Goal: Task Accomplishment & Management: Check status

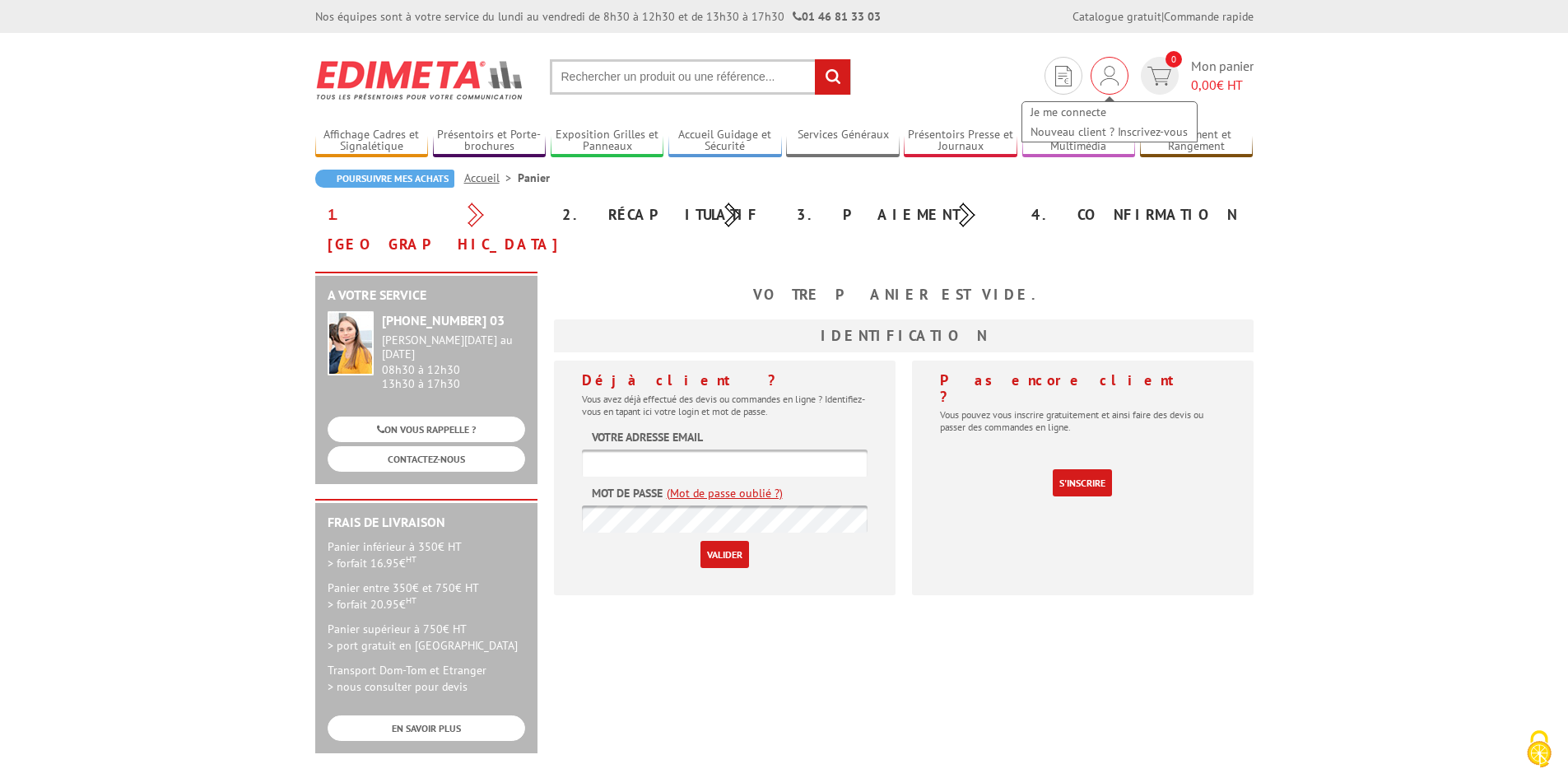
click at [1120, 80] on div "Je me connecte Nouveau client ? Inscrivez-vous" at bounding box center [1109, 76] width 38 height 38
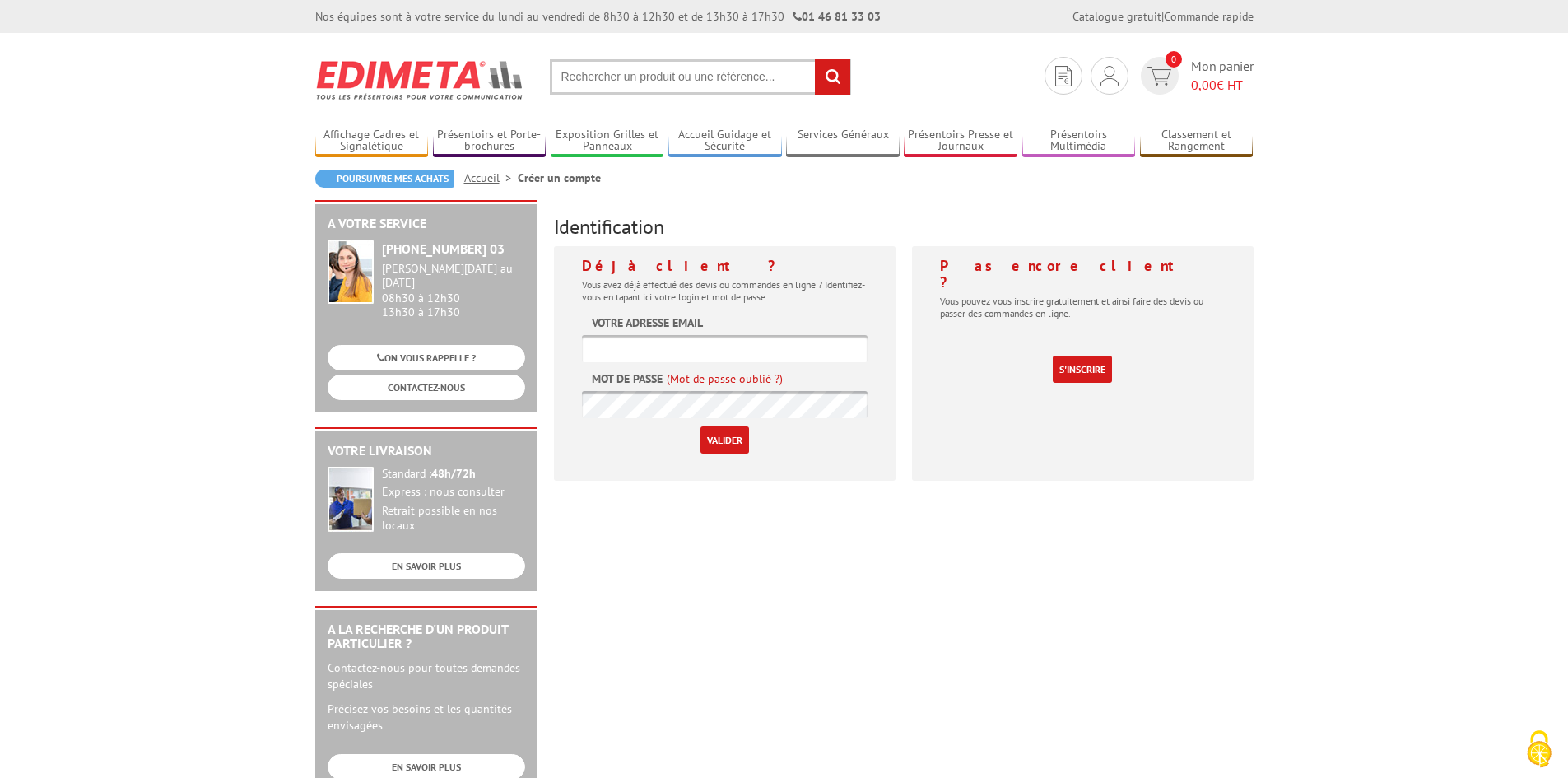
click at [719, 354] on input "text" at bounding box center [725, 348] width 286 height 27
type input "secretariat.bieber@bt-scm.fr"
click at [701, 427] on input "Valider" at bounding box center [725, 440] width 48 height 27
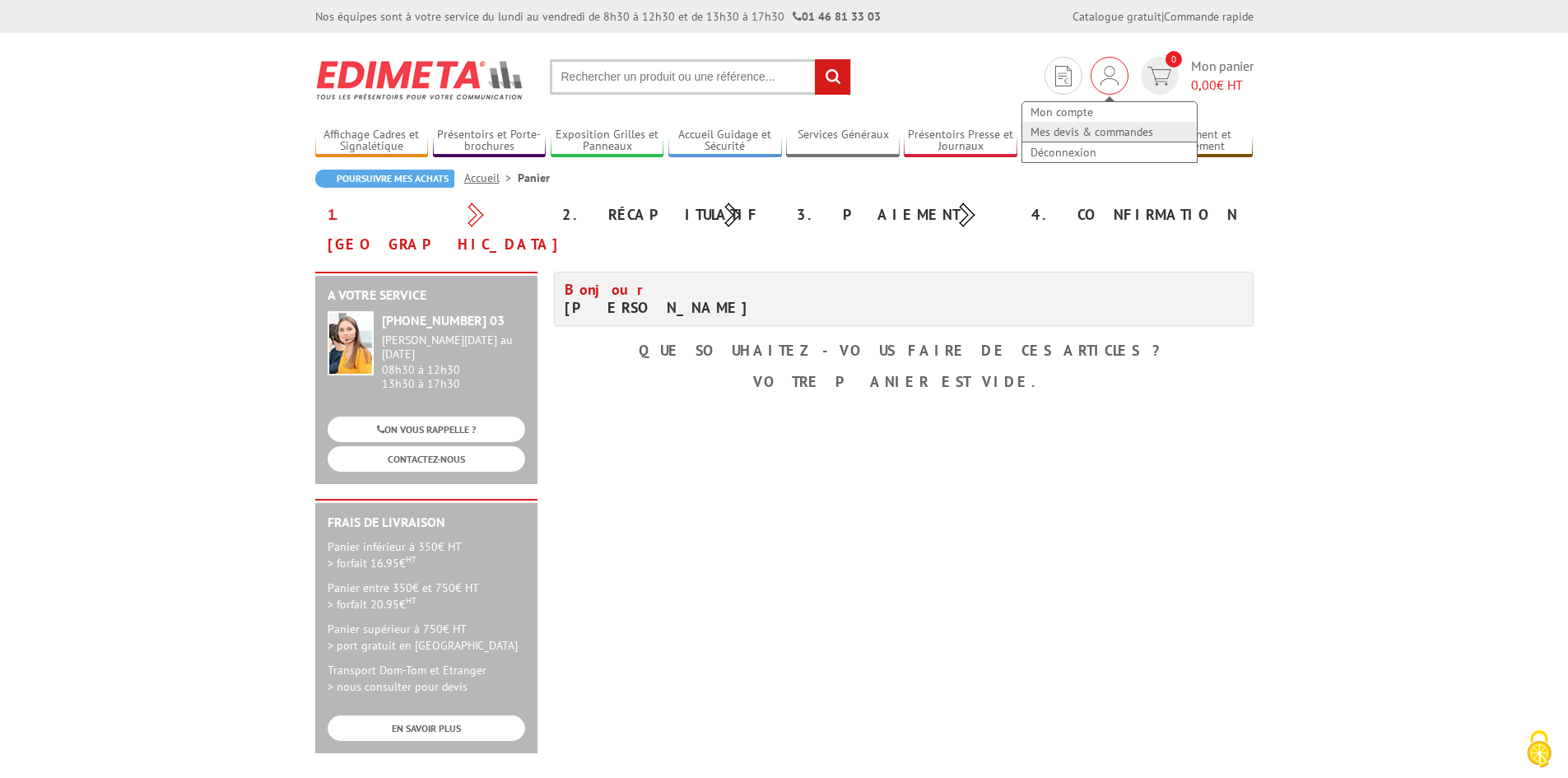
click at [1085, 131] on link "Mes devis & commandes" at bounding box center [1109, 131] width 175 height 20
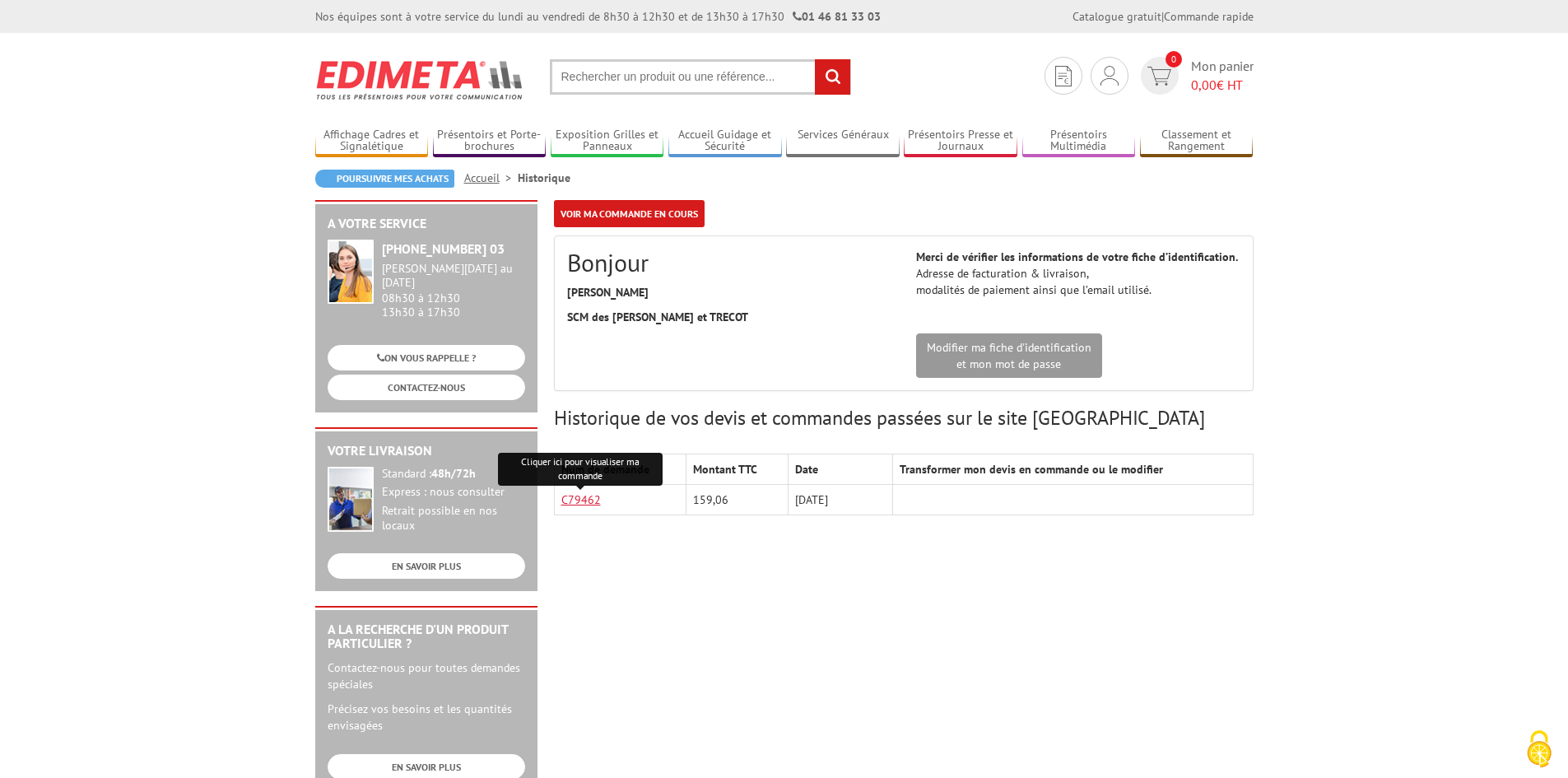
click at [583, 499] on link "C79462" at bounding box center [581, 500] width 40 height 15
click at [1546, 755] on img "Cookies (fenêtre modale)" at bounding box center [1539, 749] width 41 height 41
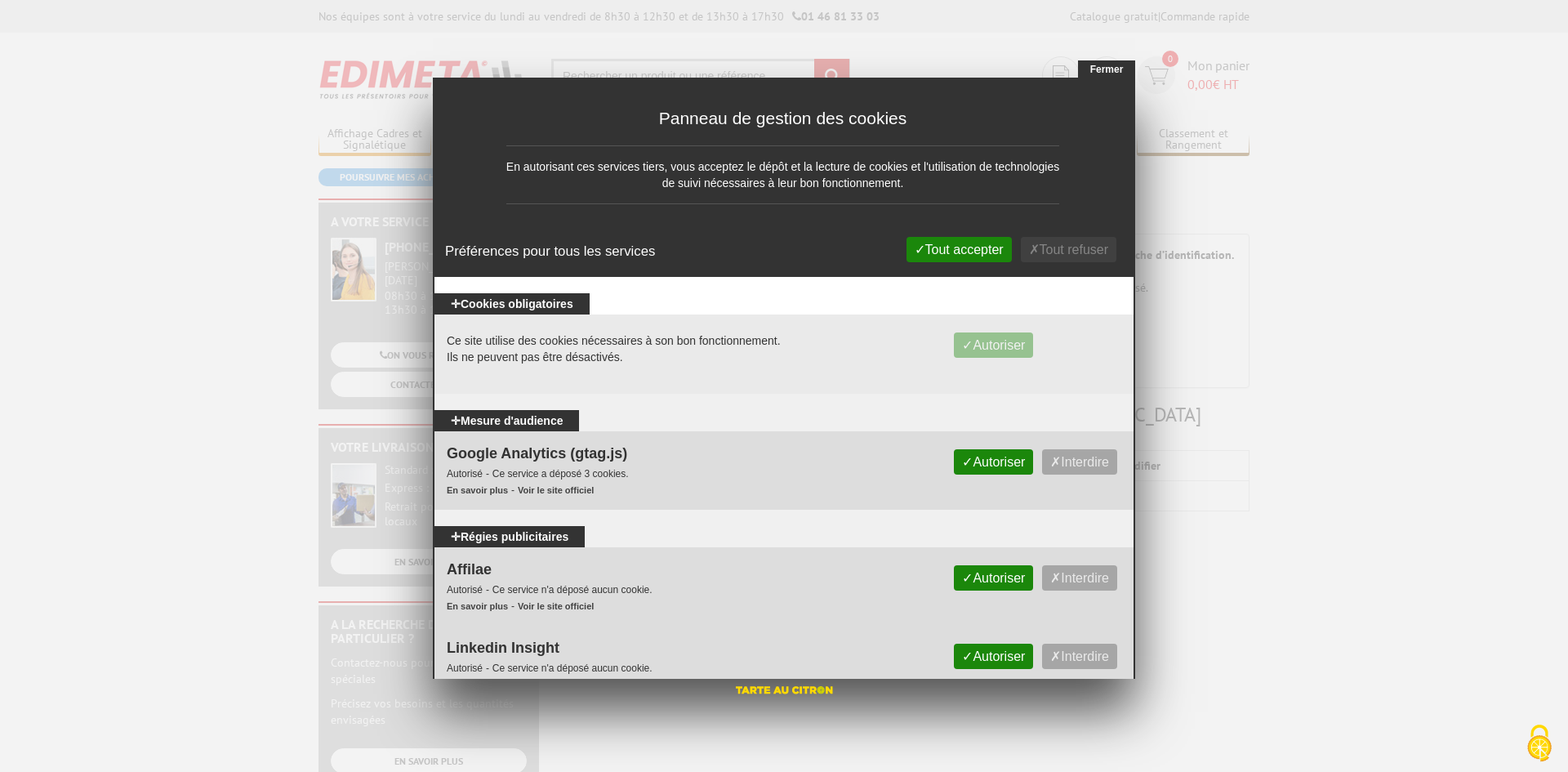
click at [1109, 87] on div "Panneau de gestion des cookies En autorisant ces services tiers, vous acceptez …" at bounding box center [784, 178] width 702 height 199
click at [1108, 75] on button "Fermer" at bounding box center [1107, 69] width 57 height 18
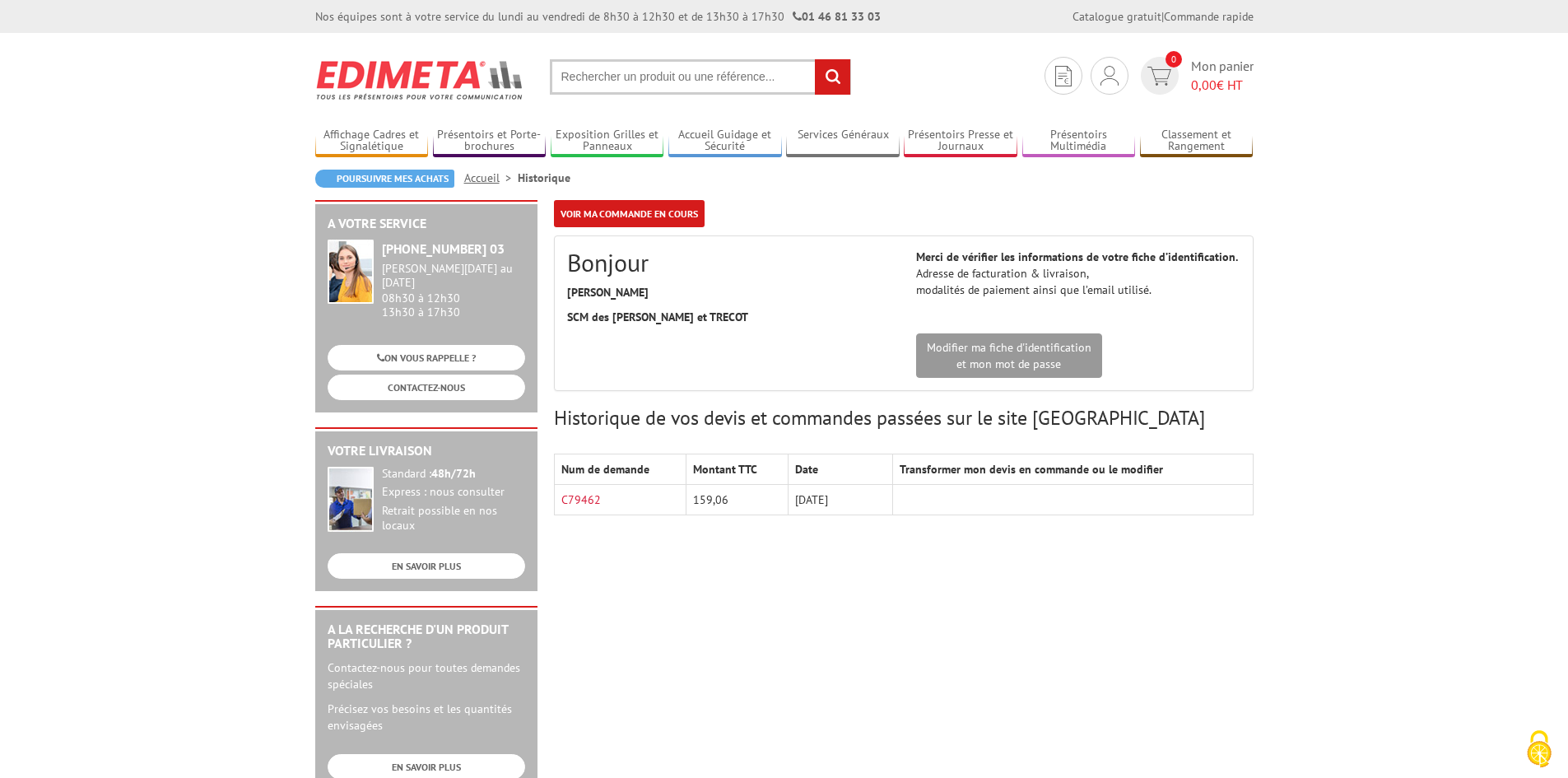
click at [1350, 165] on body "Nos équipes sont à votre service du lundi au vendredi de 8h30 à 12h30 et de 13h…" at bounding box center [784, 735] width 1568 height 1470
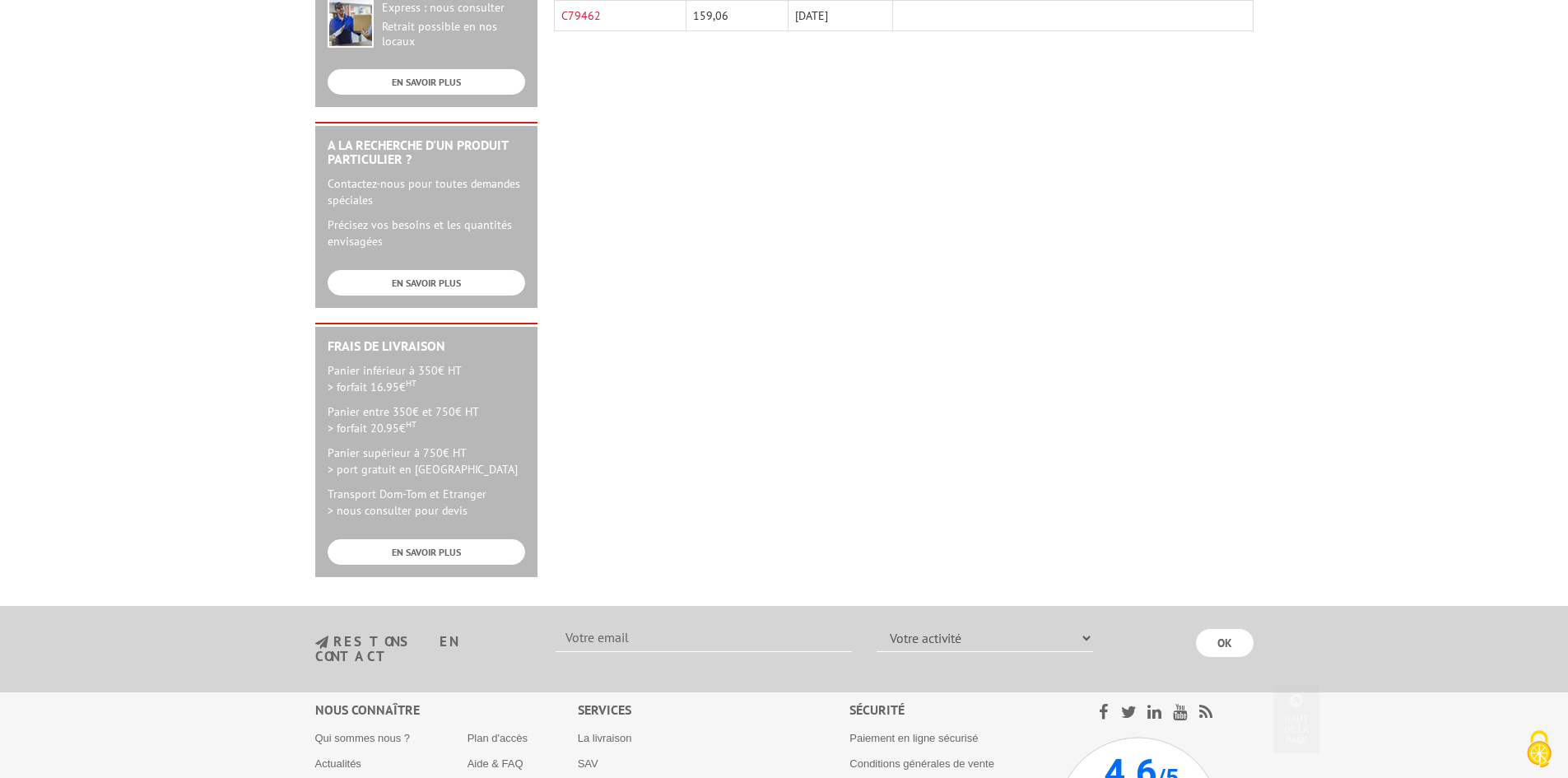
scroll to position [494, 0]
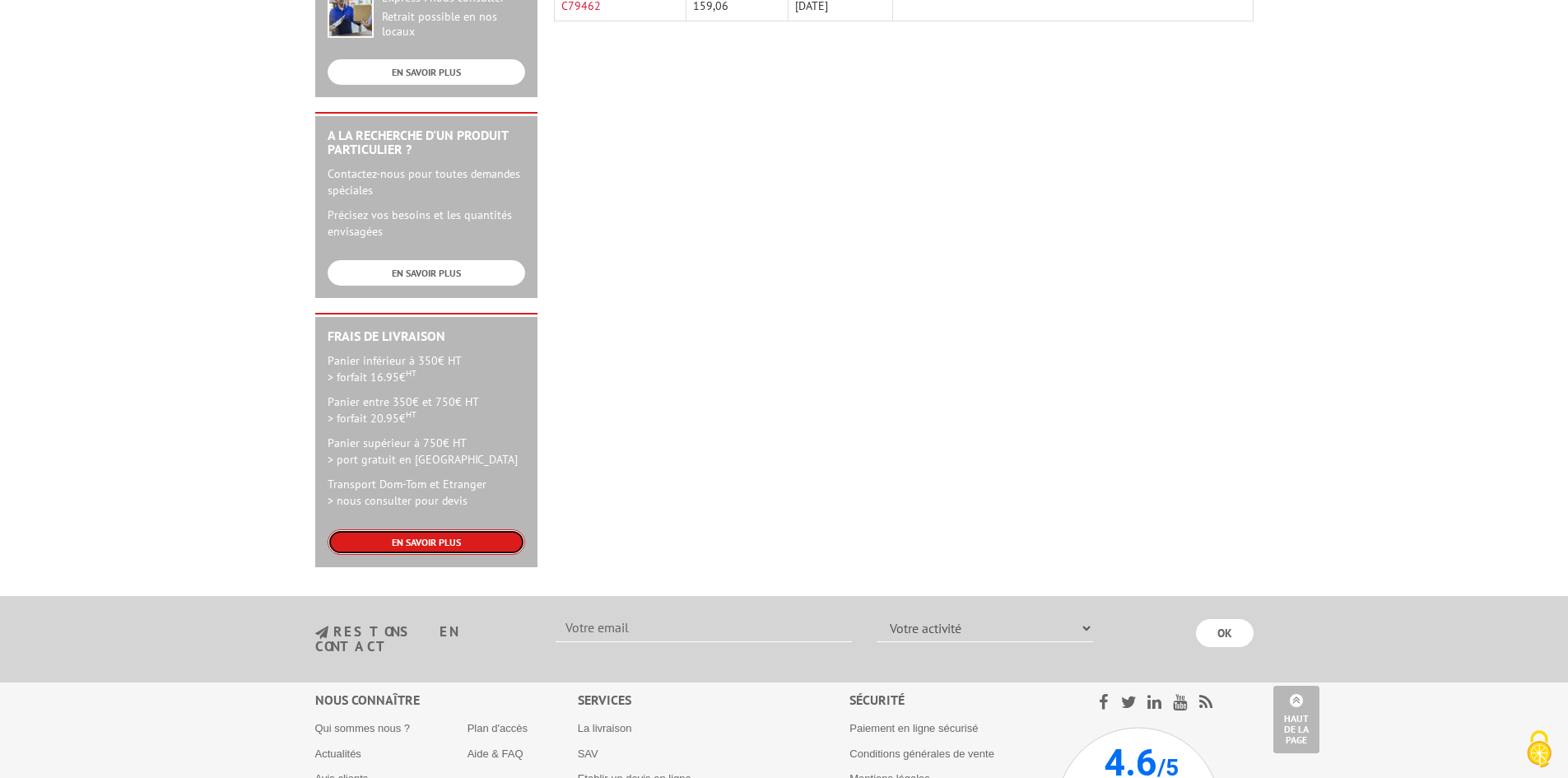
click at [461, 534] on link "EN SAVOIR PLUS" at bounding box center [426, 543] width 198 height 26
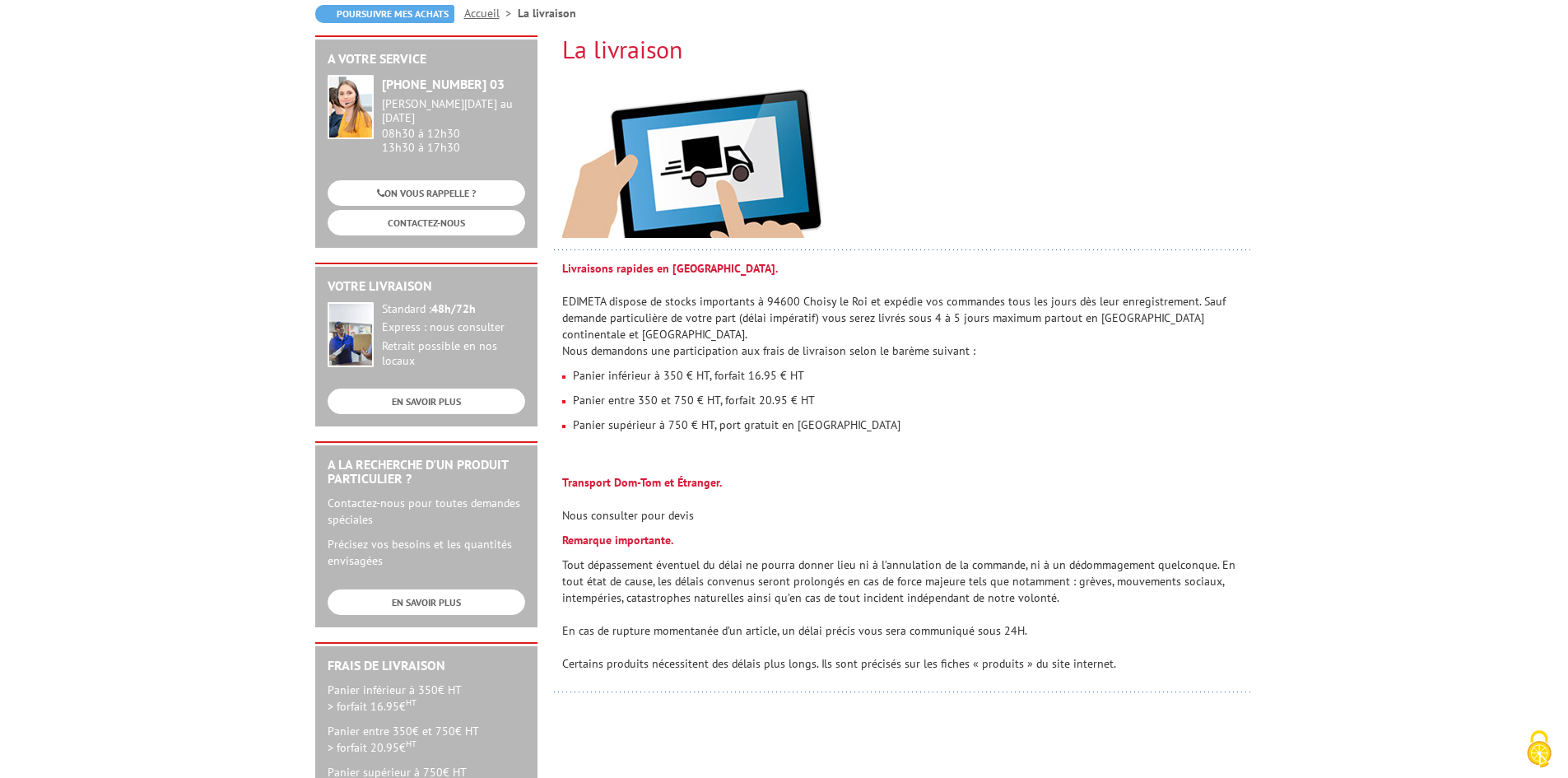
scroll to position [82, 0]
